Goal: Task Accomplishment & Management: Manage account settings

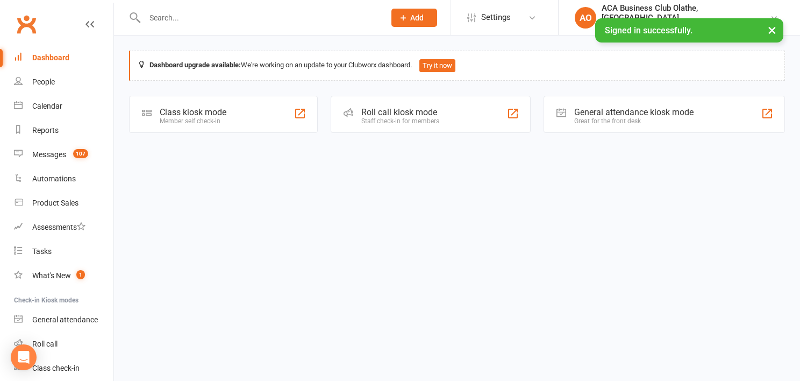
click at [184, 23] on input "text" at bounding box center [259, 17] width 236 height 15
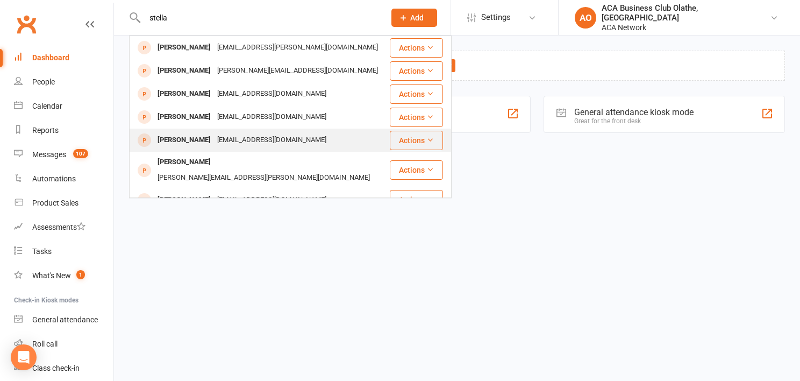
type input "stella"
click at [188, 142] on div "[PERSON_NAME]" at bounding box center [184, 140] width 60 height 16
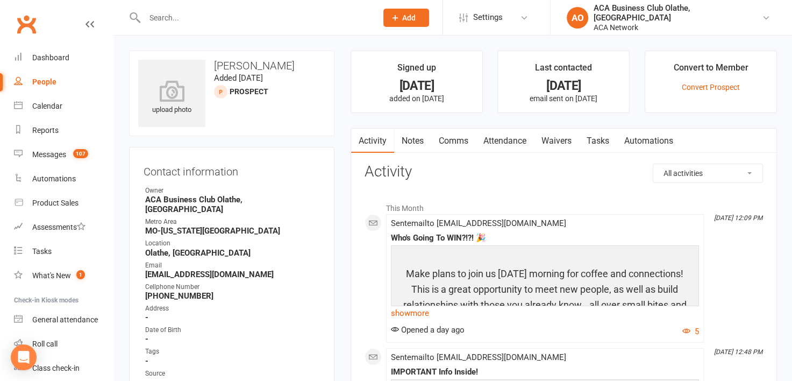
click at [408, 141] on link "Notes" at bounding box center [412, 140] width 37 height 25
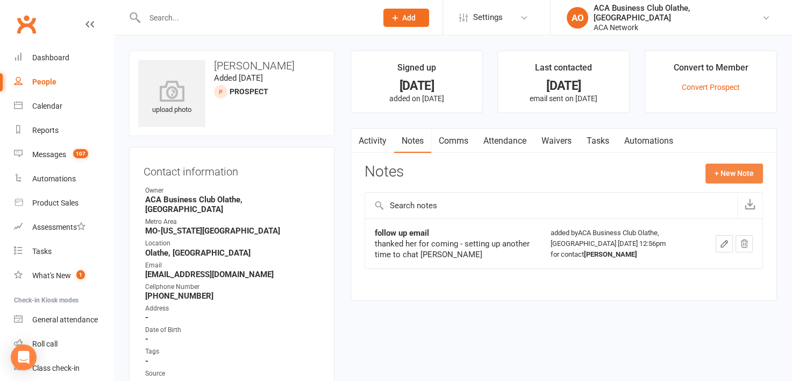
click at [713, 173] on button "+ New Note" at bounding box center [734, 172] width 58 height 19
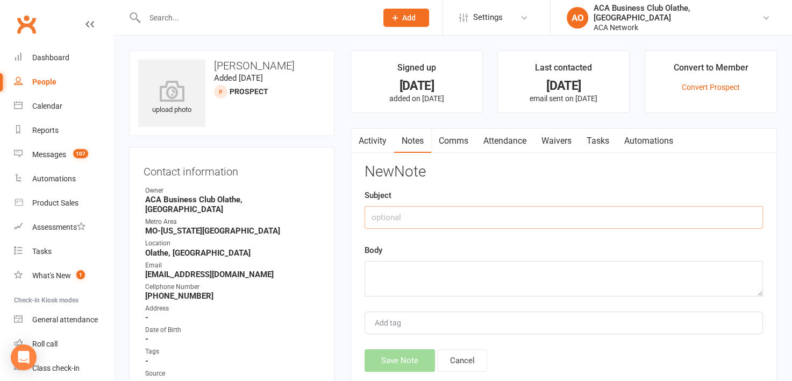
click at [426, 222] on input "text" at bounding box center [563, 217] width 398 height 23
drag, startPoint x: 426, startPoint y: 222, endPoint x: 419, endPoint y: 240, distance: 19.1
click at [419, 240] on div "New Note Subject Body Add tag Save Note Cancel" at bounding box center [563, 267] width 398 height 208
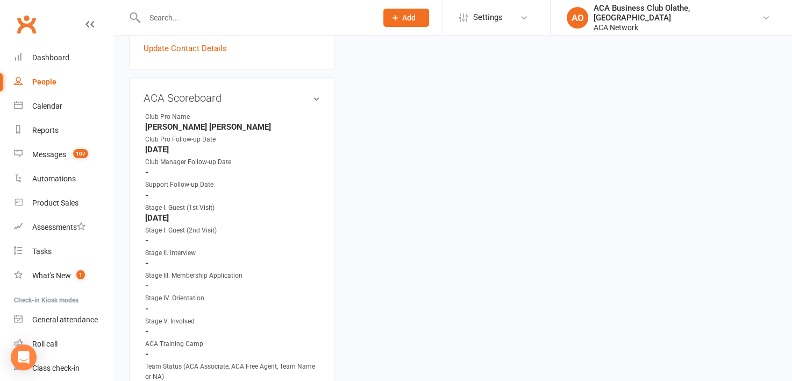
scroll to position [484, 0]
type input "Se"
click at [282, 91] on h3 "ACA Scoreboard edit" at bounding box center [231, 97] width 176 height 12
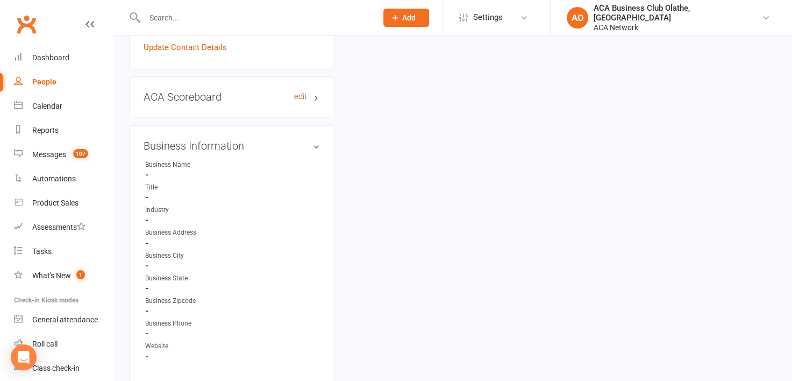
click at [305, 92] on link "edit" at bounding box center [300, 96] width 13 height 9
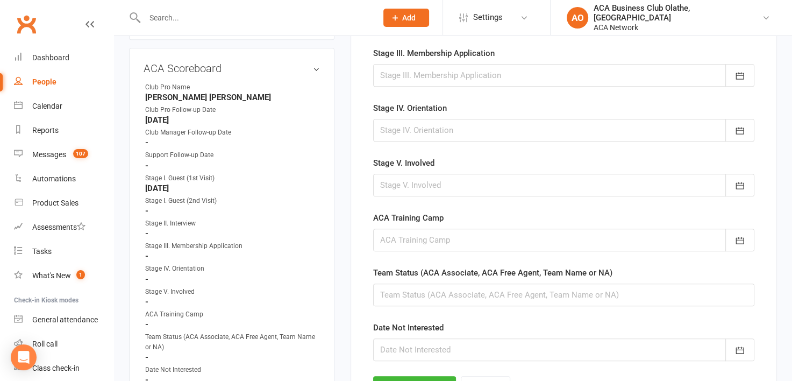
scroll to position [557, 0]
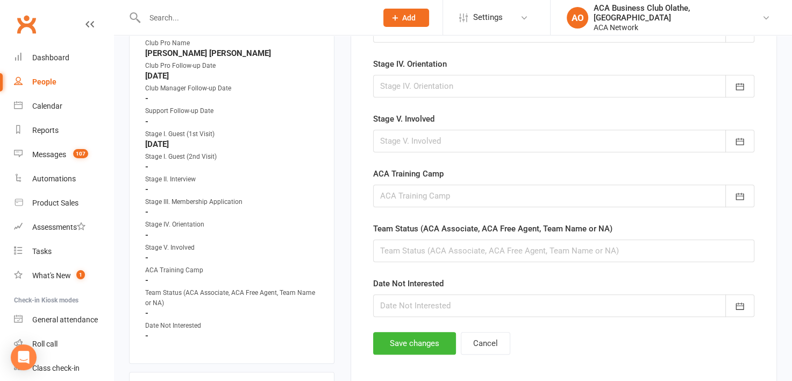
click at [178, 162] on strong "-" at bounding box center [232, 167] width 175 height 10
click at [171, 162] on strong "-" at bounding box center [232, 167] width 175 height 10
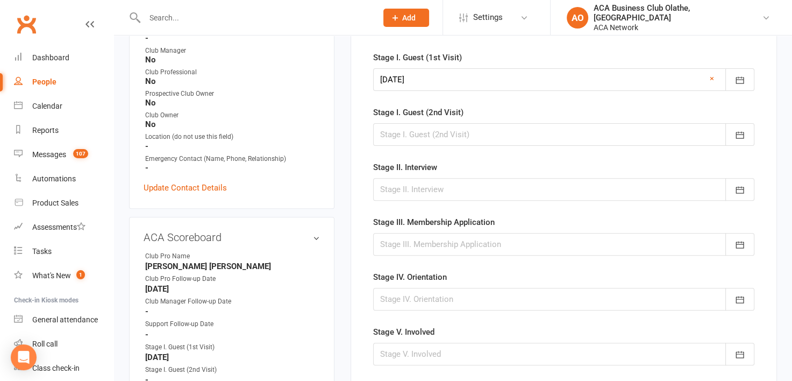
scroll to position [342, 0]
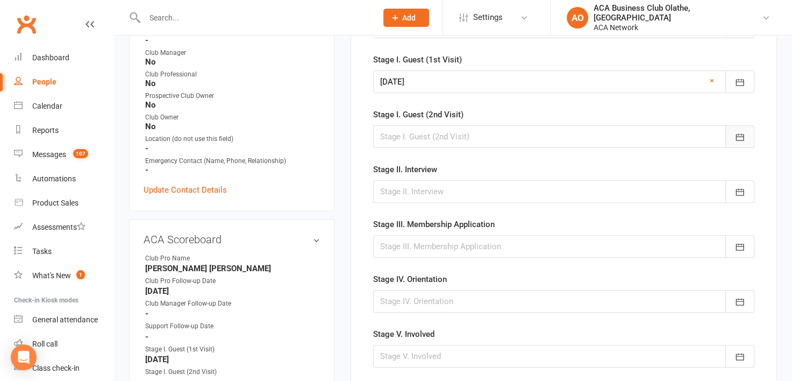
click at [741, 140] on icon "button" at bounding box center [739, 137] width 11 height 11
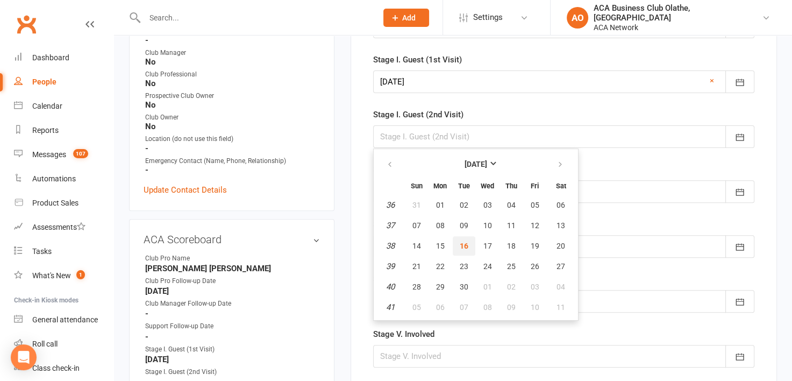
click at [461, 237] on button "16" at bounding box center [464, 245] width 23 height 19
type input "[DATE]"
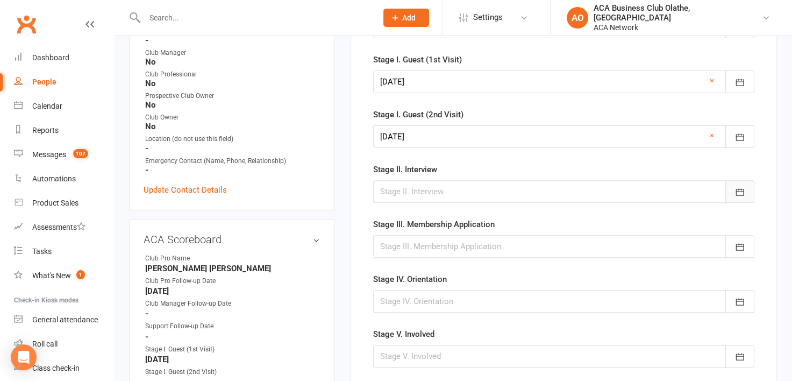
click at [733, 191] on button "button" at bounding box center [739, 191] width 29 height 23
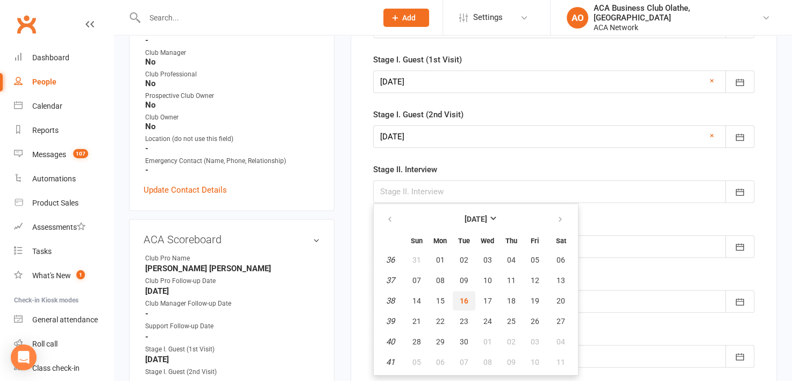
click at [468, 296] on button "16" at bounding box center [464, 300] width 23 height 19
type input "[DATE]"
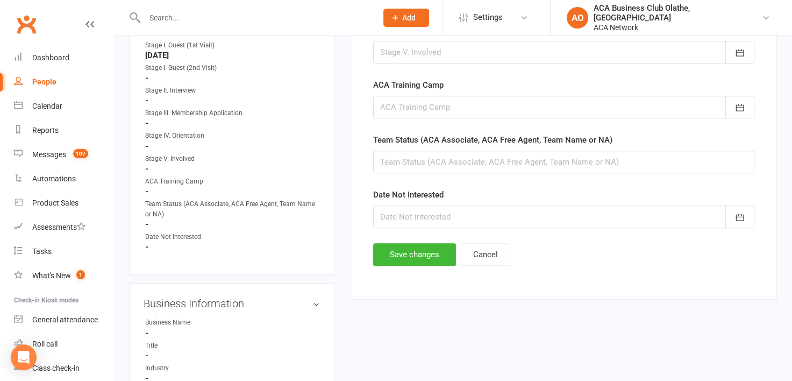
scroll to position [655, 0]
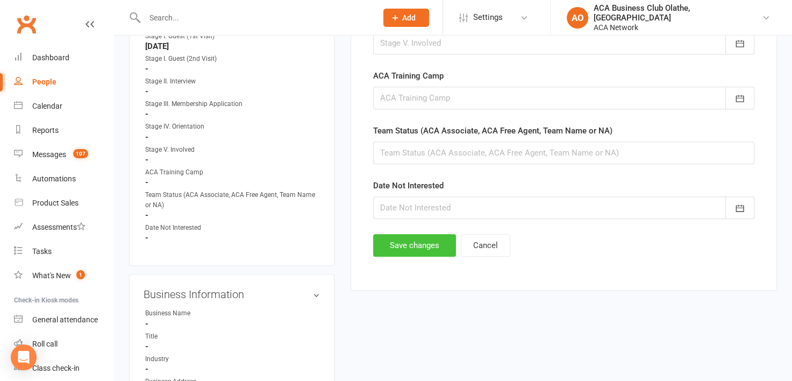
click at [411, 236] on button "Save changes" at bounding box center [414, 245] width 83 height 23
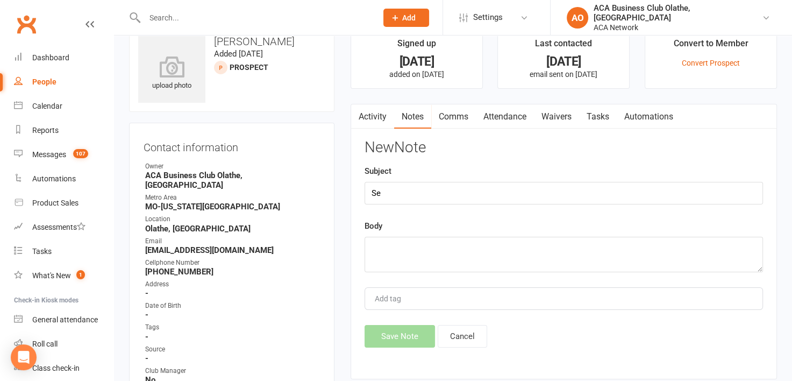
scroll to position [0, 0]
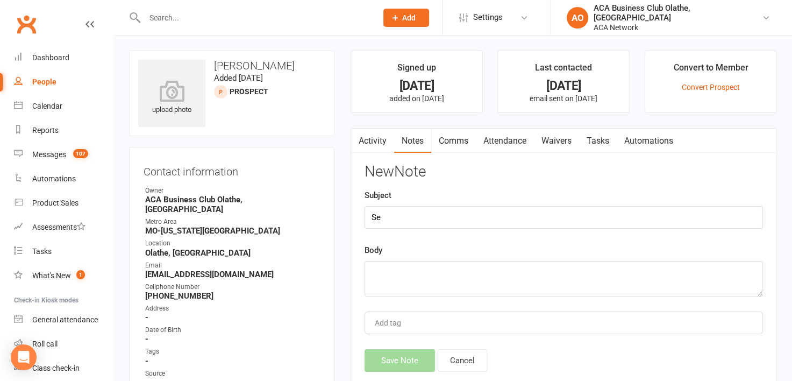
click at [555, 135] on link "Waivers" at bounding box center [556, 140] width 45 height 25
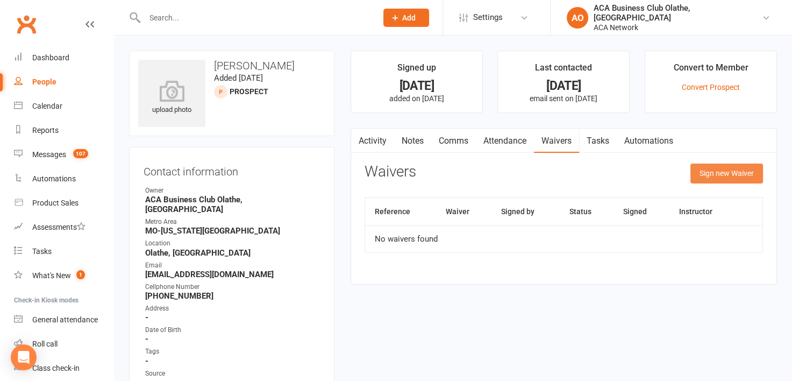
click at [755, 170] on button "Sign new Waiver" at bounding box center [726, 172] width 73 height 19
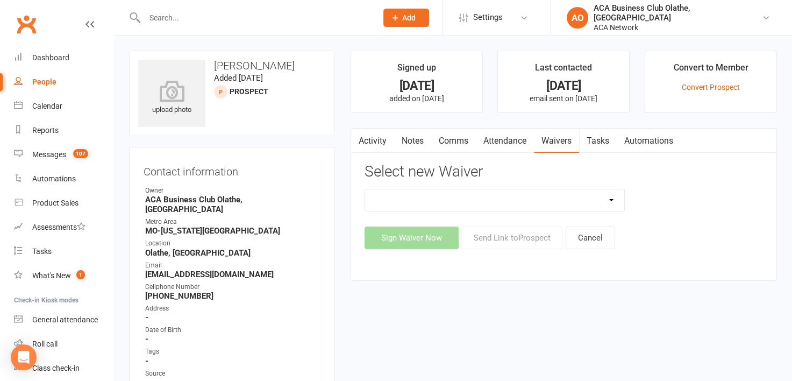
click at [613, 199] on select "ACA Business Club Membership Application ACA Membership Payment Update Form" at bounding box center [494, 199] width 259 height 21
select select "10818"
click at [365, 189] on select "ACA Business Club Membership Application ACA Membership Payment Update Form" at bounding box center [494, 199] width 259 height 21
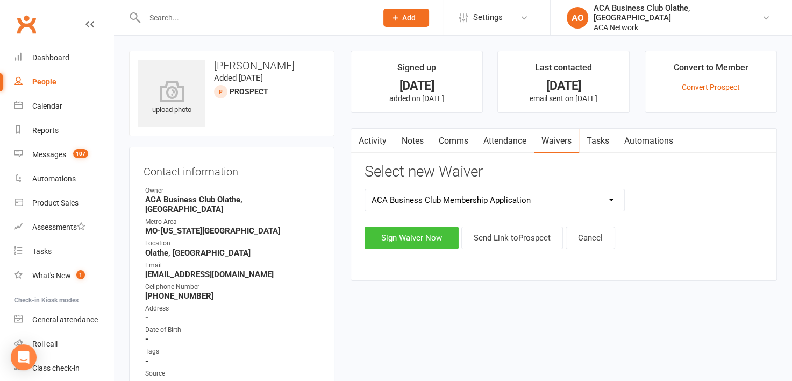
click at [418, 242] on button "Sign Waiver Now" at bounding box center [411, 237] width 94 height 23
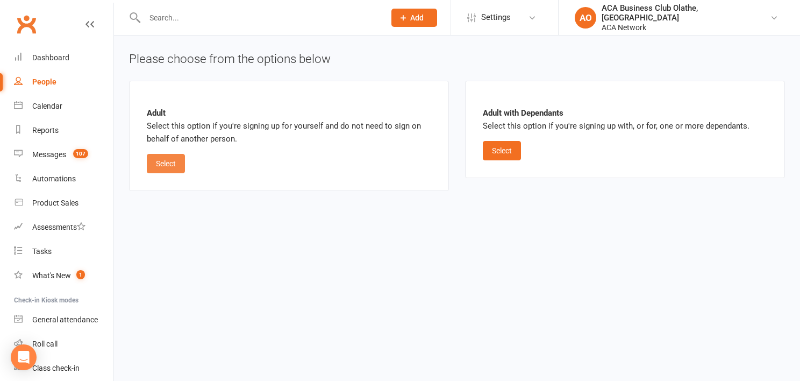
click at [157, 163] on button "Select" at bounding box center [166, 163] width 38 height 19
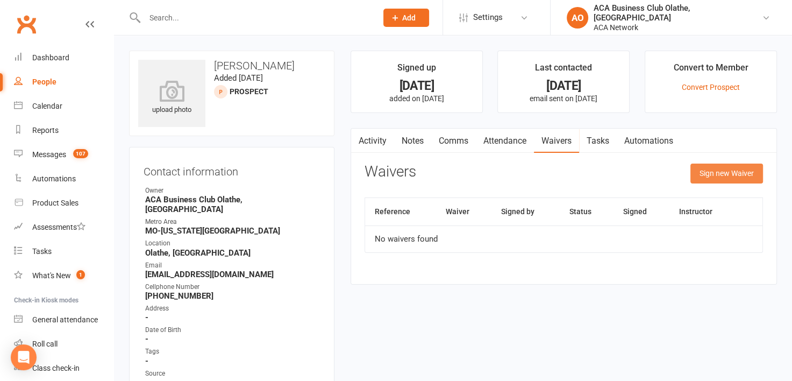
click at [714, 175] on button "Sign new Waiver" at bounding box center [726, 172] width 73 height 19
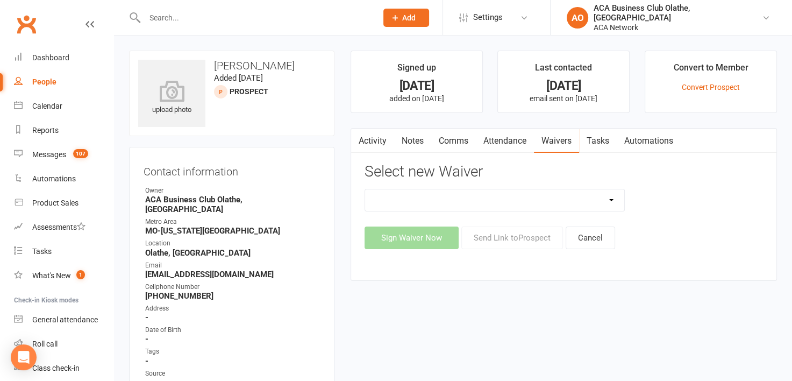
click at [609, 199] on select "ACA Business Club Membership Application ACA Membership Payment Update Form" at bounding box center [494, 199] width 259 height 21
select select "10818"
click at [365, 189] on select "ACA Business Club Membership Application ACA Membership Payment Update Form" at bounding box center [494, 199] width 259 height 21
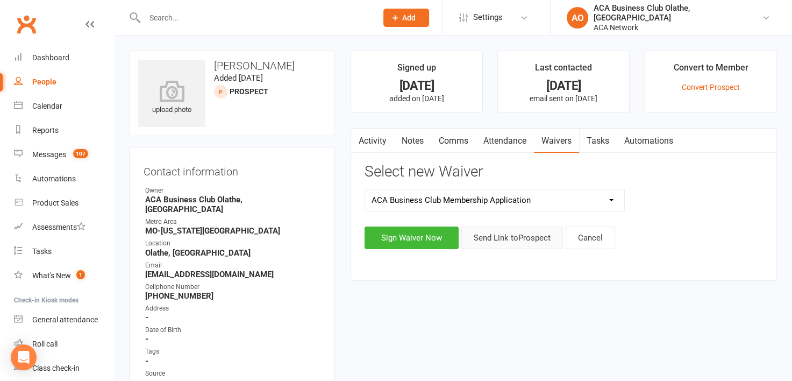
click at [530, 236] on button "Send Link to [GEOGRAPHIC_DATA]" at bounding box center [512, 237] width 102 height 23
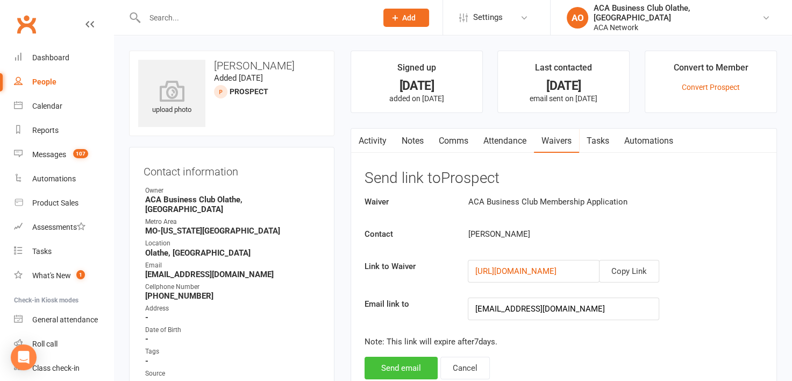
click at [403, 370] on button "Send email" at bounding box center [400, 367] width 73 height 23
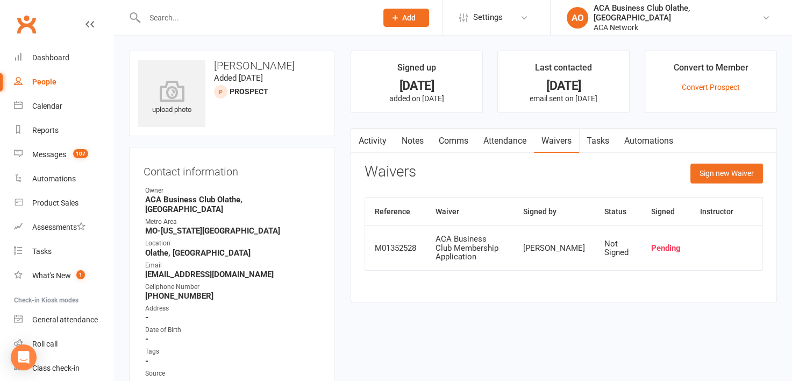
click at [411, 144] on link "Notes" at bounding box center [412, 140] width 37 height 25
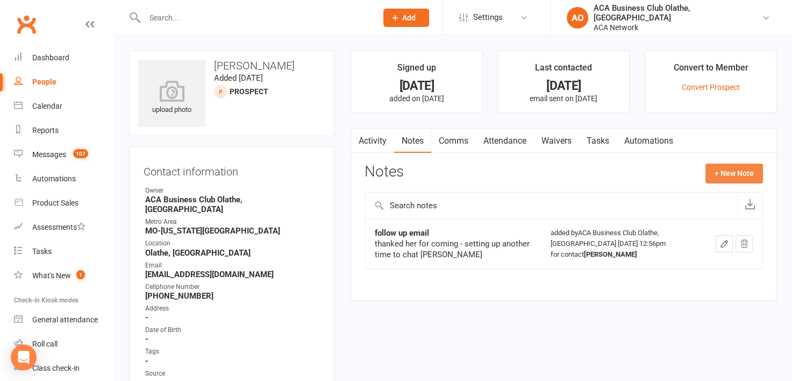
click at [734, 173] on button "+ New Note" at bounding box center [734, 172] width 58 height 19
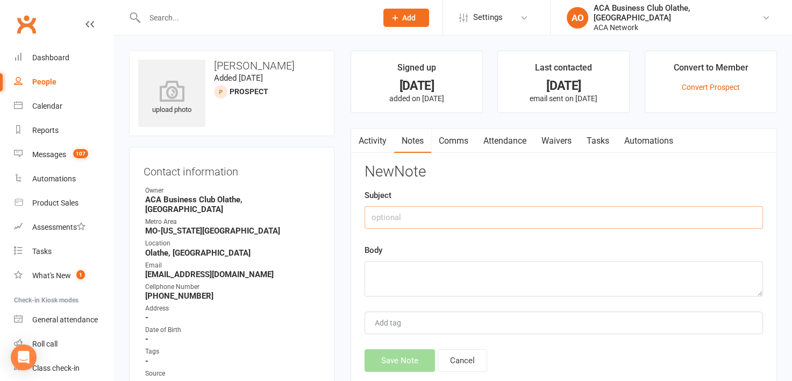
click at [407, 220] on input "text" at bounding box center [563, 217] width 398 height 23
type input "Follow up email"
click at [383, 265] on textarea at bounding box center [563, 278] width 398 height 35
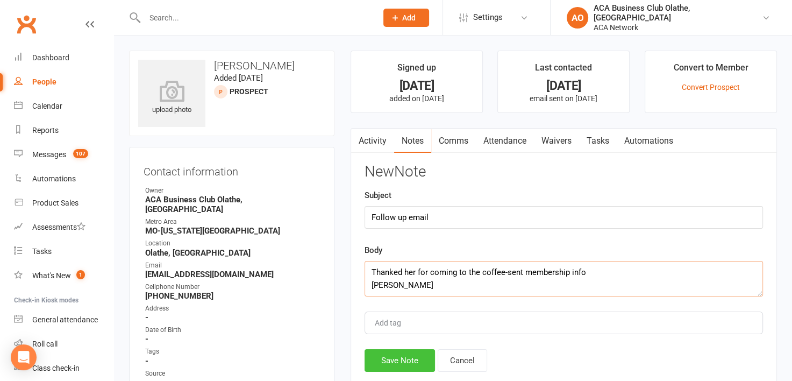
type textarea "Thanked her for coming to the coffee-sent membership info [PERSON_NAME]"
click at [406, 355] on button "Save Note" at bounding box center [399, 360] width 70 height 23
